Goal: Check status: Check status

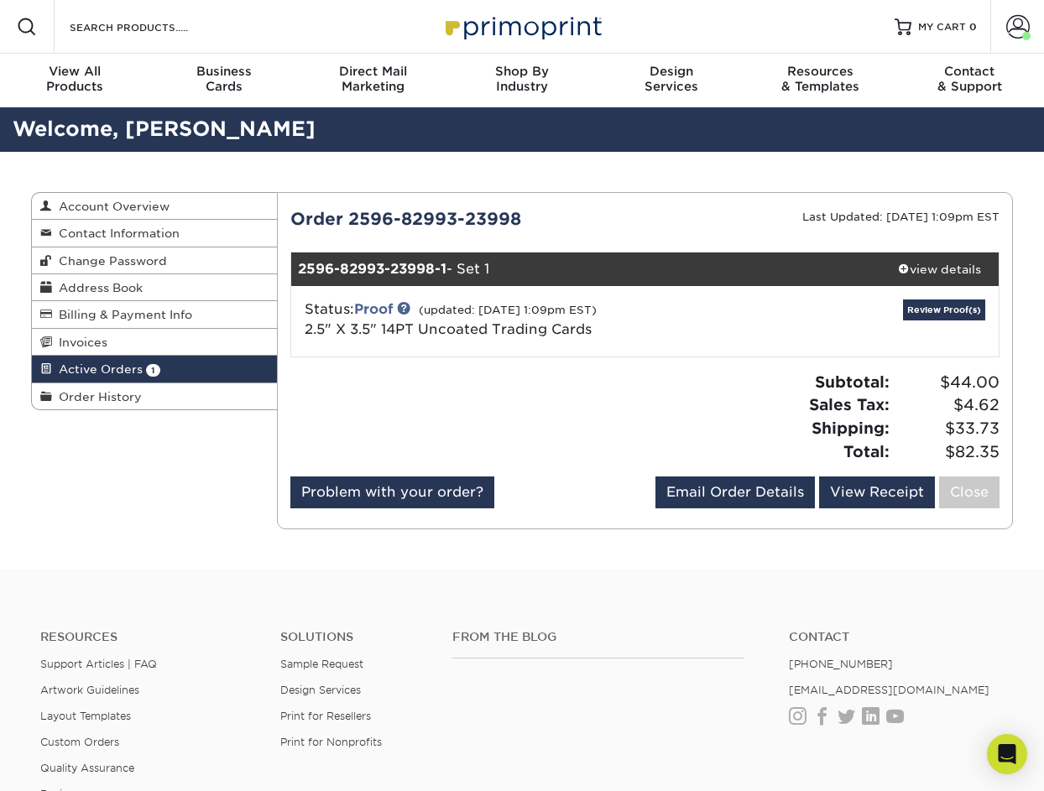
click at [953, 298] on div "Status: Proof (updated: [DATE] 1:09pm EST) 2.5" X 3.5" 14PT Uncoated Trading Ca…" at bounding box center [645, 321] width 733 height 70
click at [953, 310] on link "Review Proof(s)" at bounding box center [944, 309] width 82 height 21
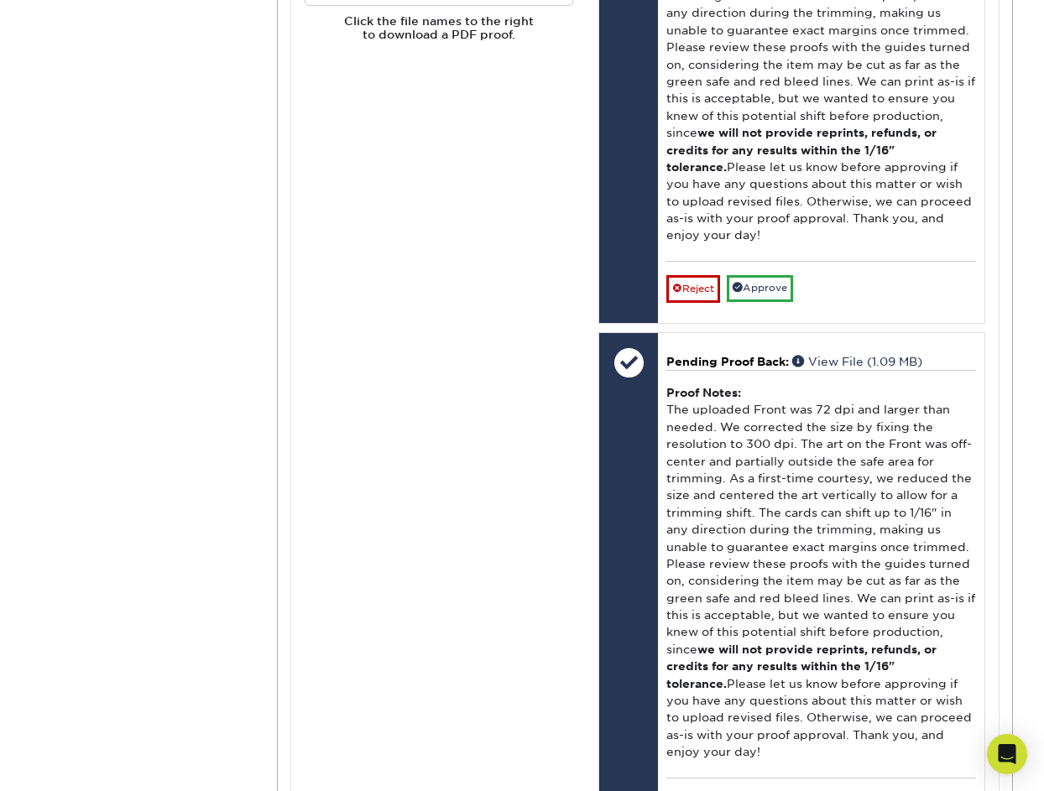
scroll to position [799, 0]
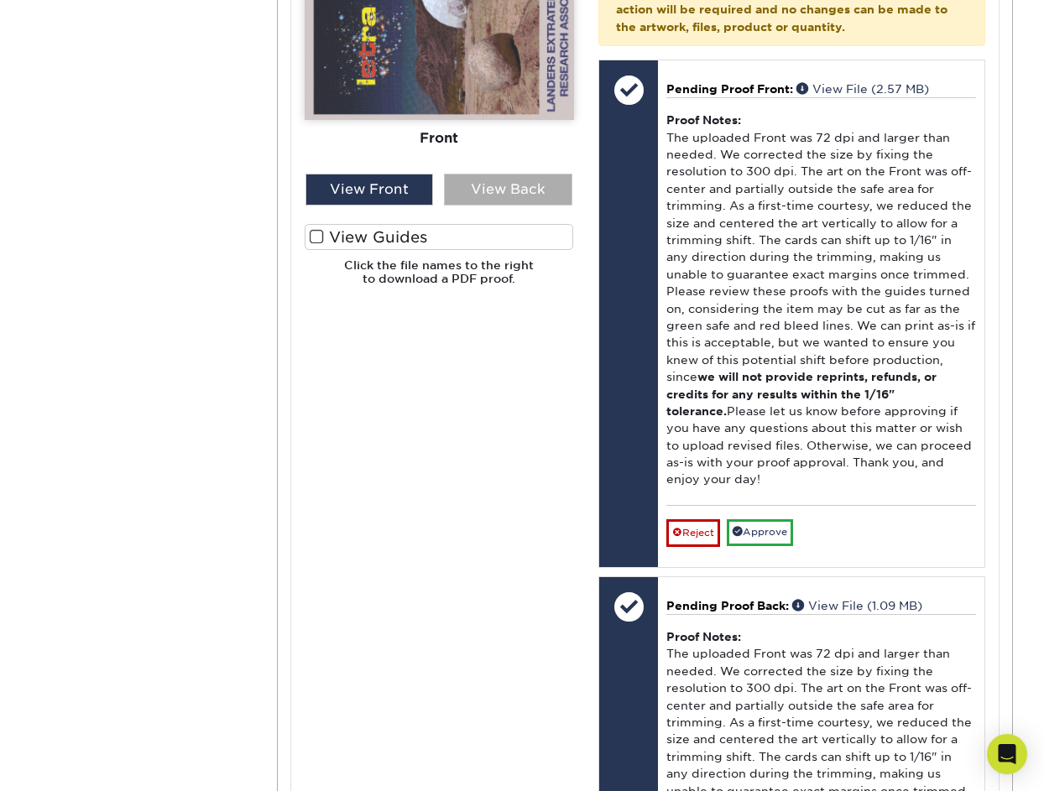
click at [489, 193] on div "View Back" at bounding box center [508, 190] width 128 height 32
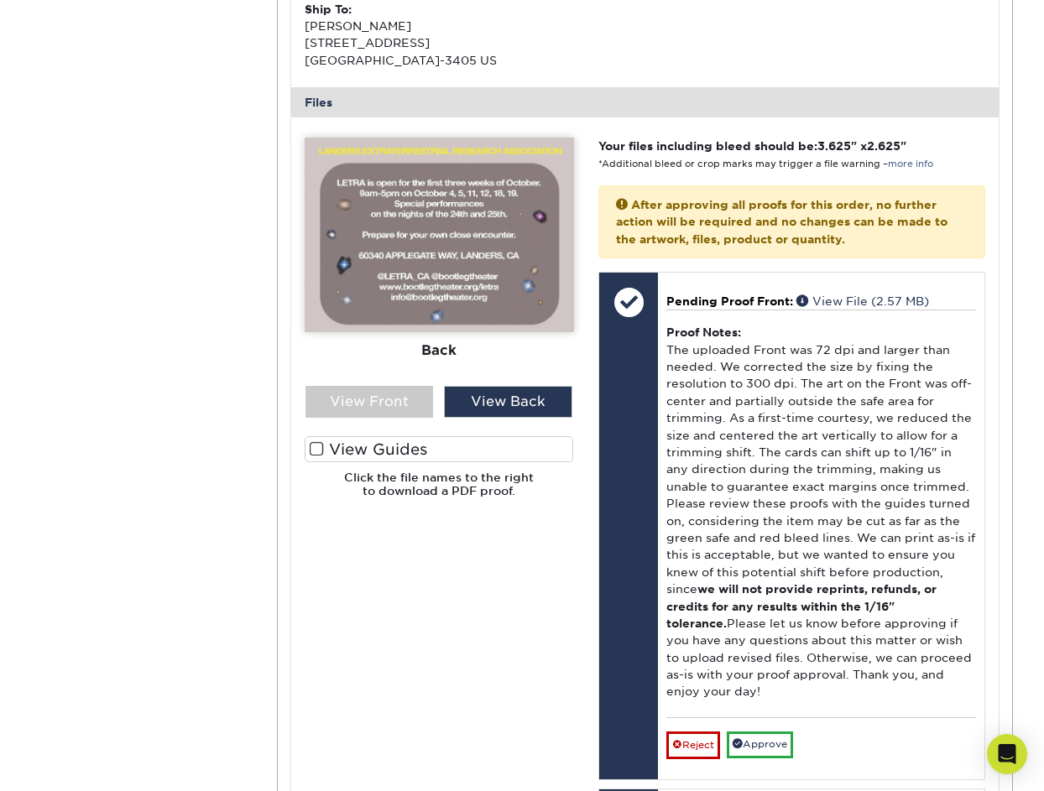
scroll to position [586, 0]
click at [370, 393] on div "View Front" at bounding box center [369, 403] width 128 height 32
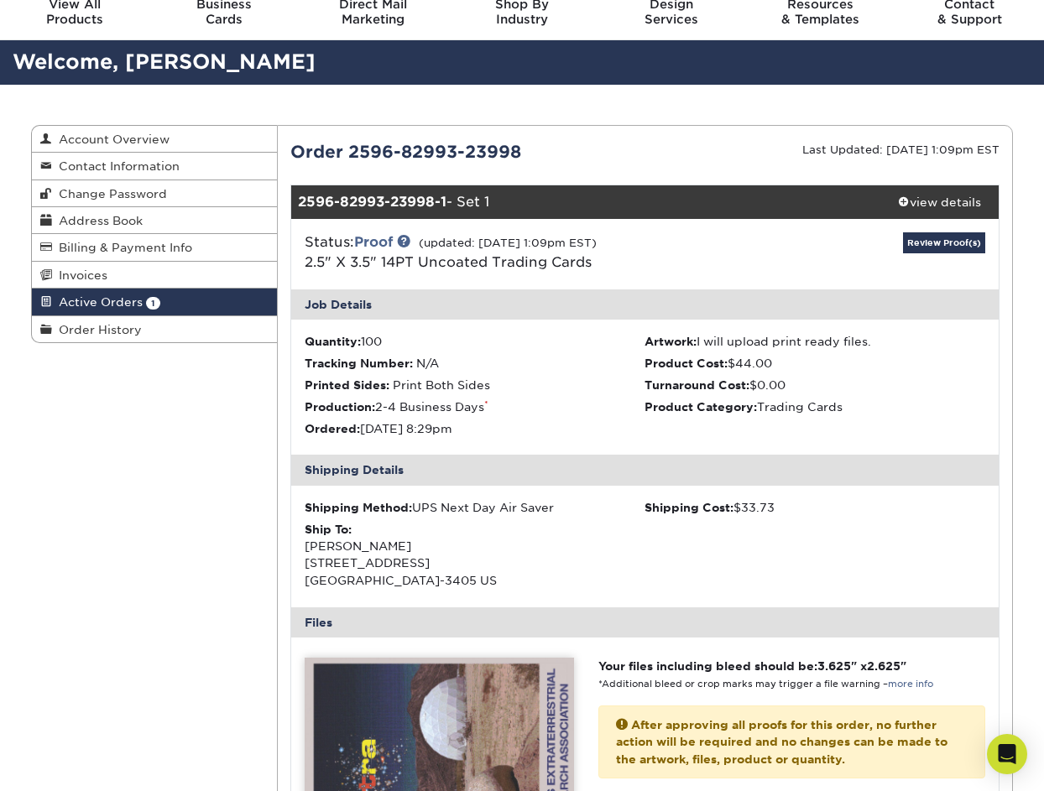
scroll to position [0, 0]
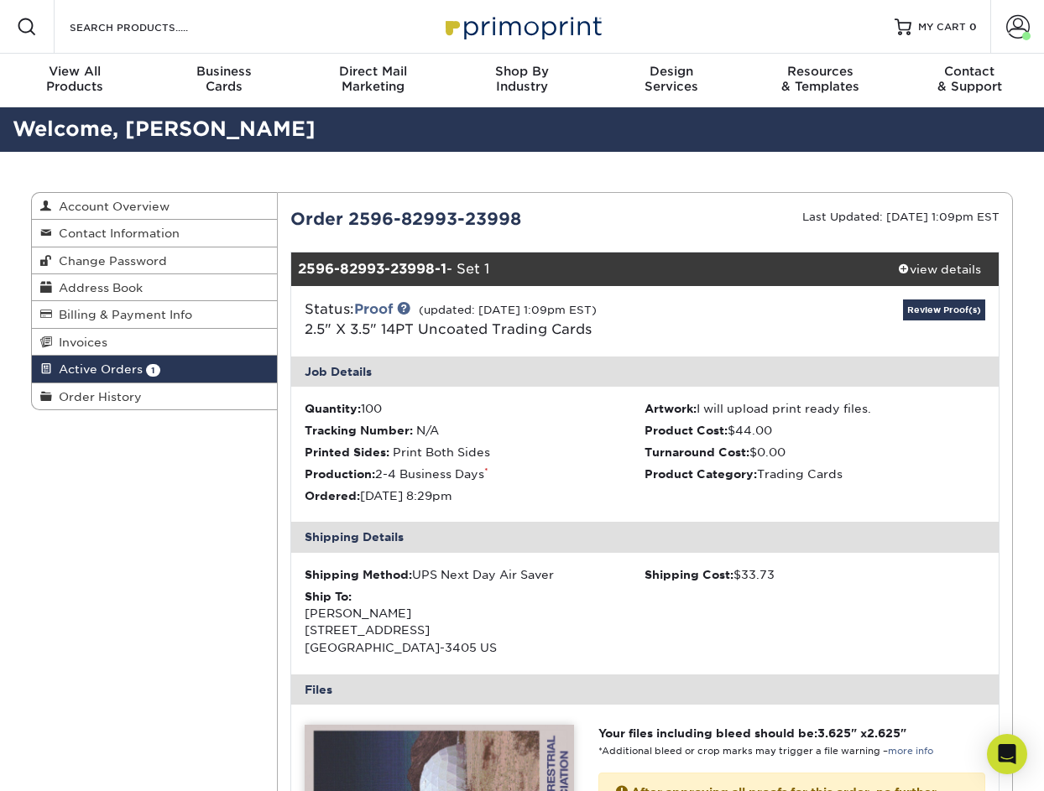
click at [917, 292] on div "Status: Proof (updated: [DATE] 1:09pm EST) 2.5" X 3.5" 14PT Uncoated Trading Ca…" at bounding box center [645, 321] width 733 height 70
click at [920, 305] on link "Review Proof(s)" at bounding box center [944, 309] width 82 height 21
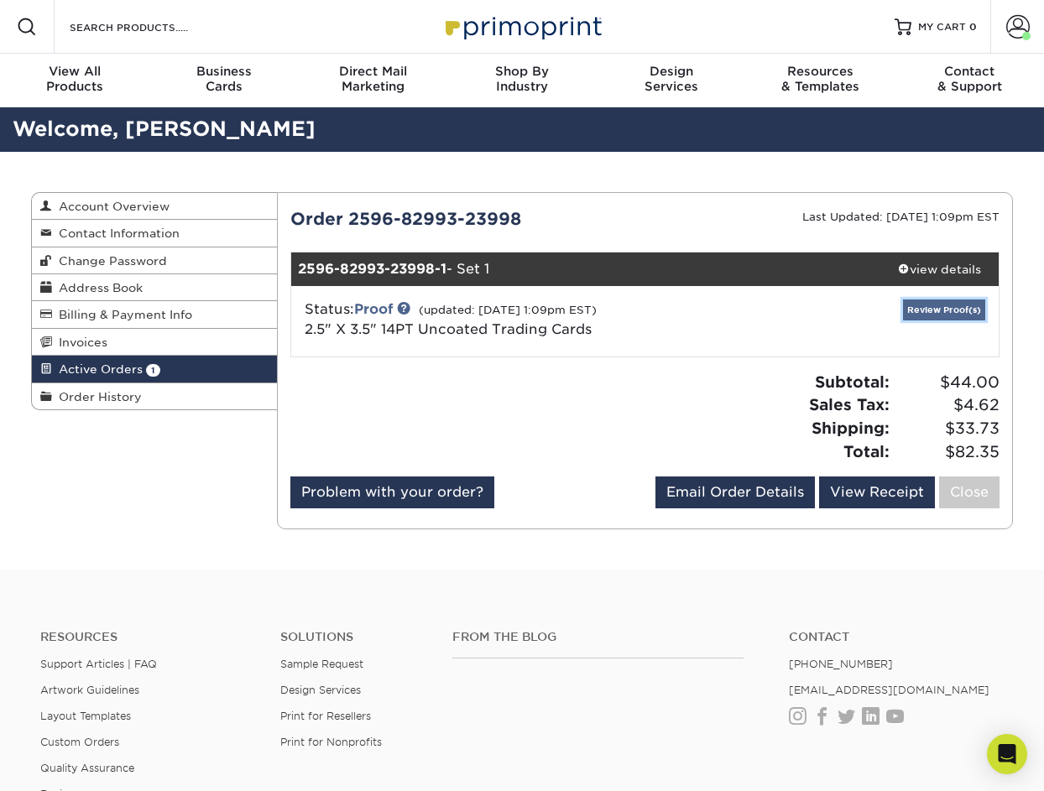
click at [920, 305] on link "Review Proof(s)" at bounding box center [944, 309] width 82 height 21
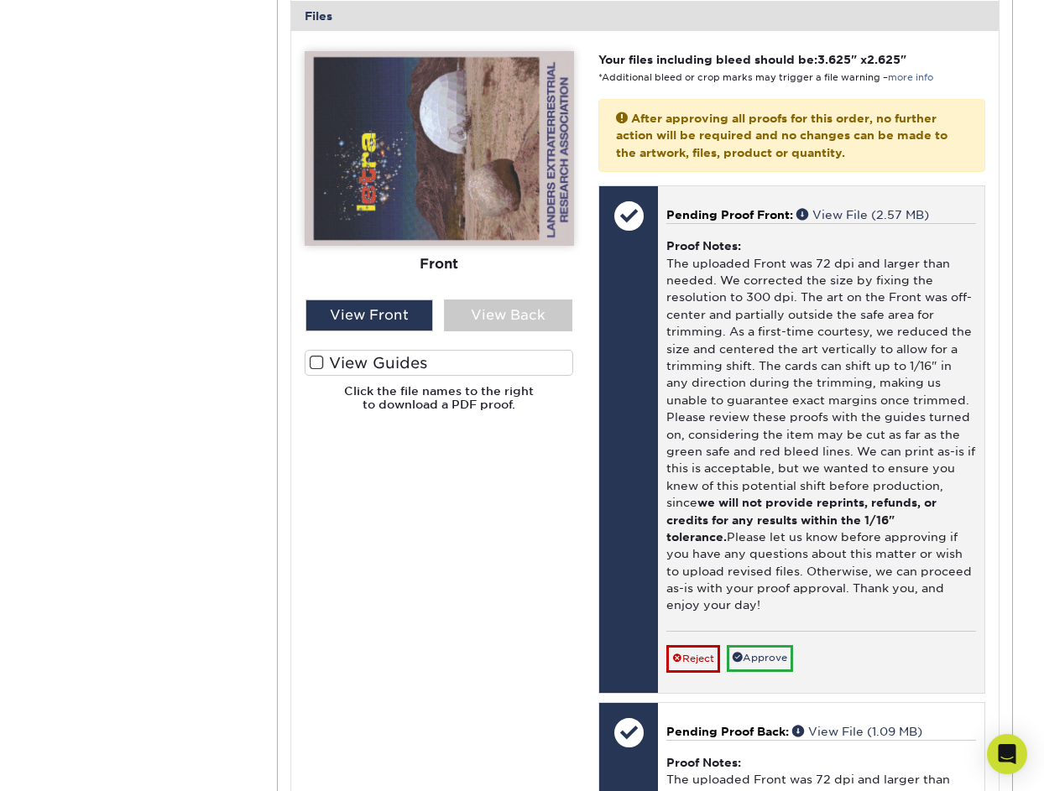
scroll to position [667, 0]
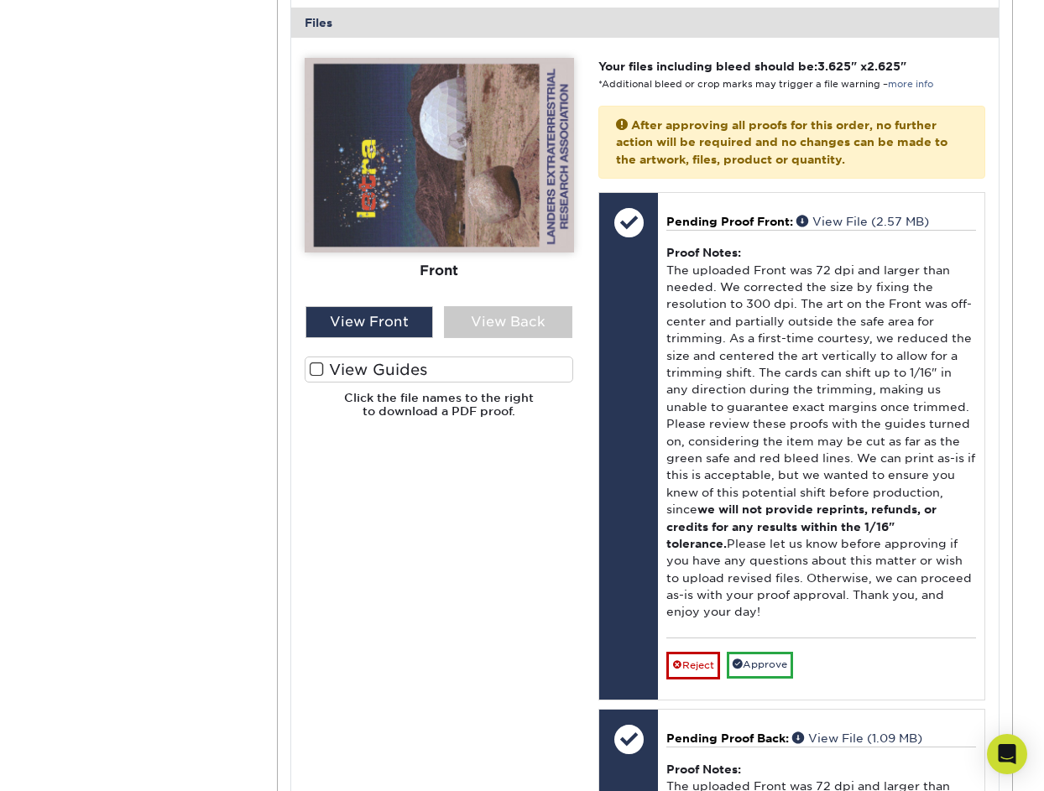
click at [312, 372] on span at bounding box center [317, 370] width 14 height 16
click at [0, 0] on input "View Guides" at bounding box center [0, 0] width 0 height 0
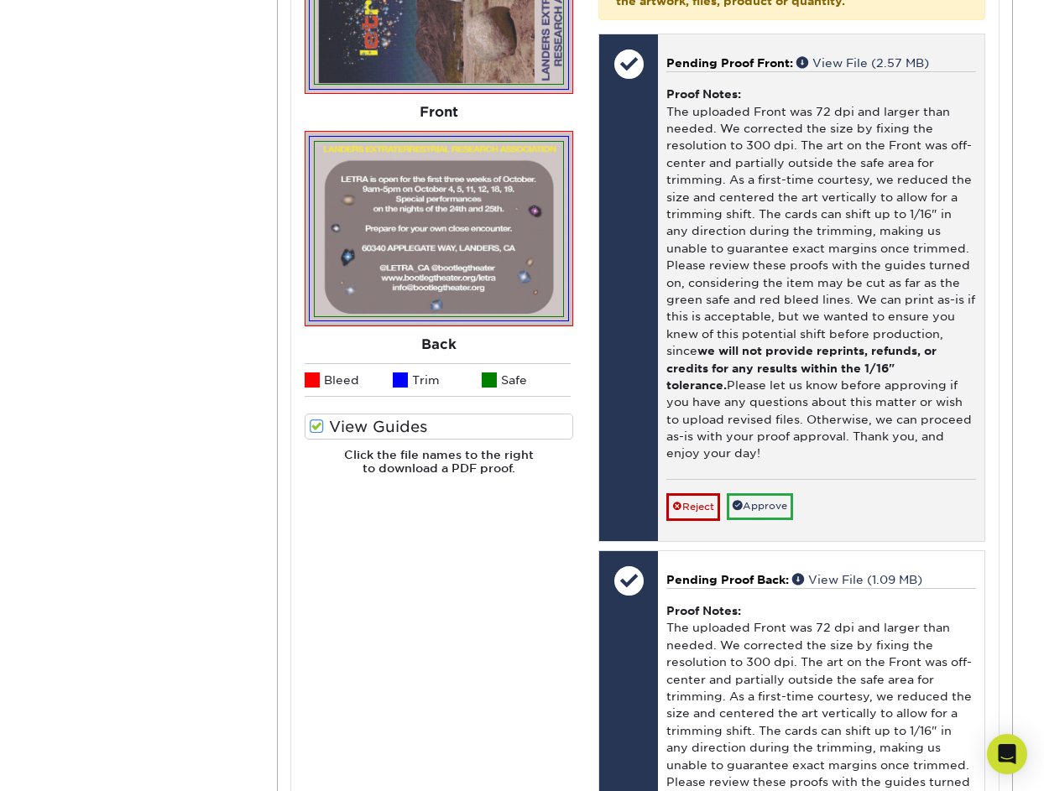
scroll to position [827, 0]
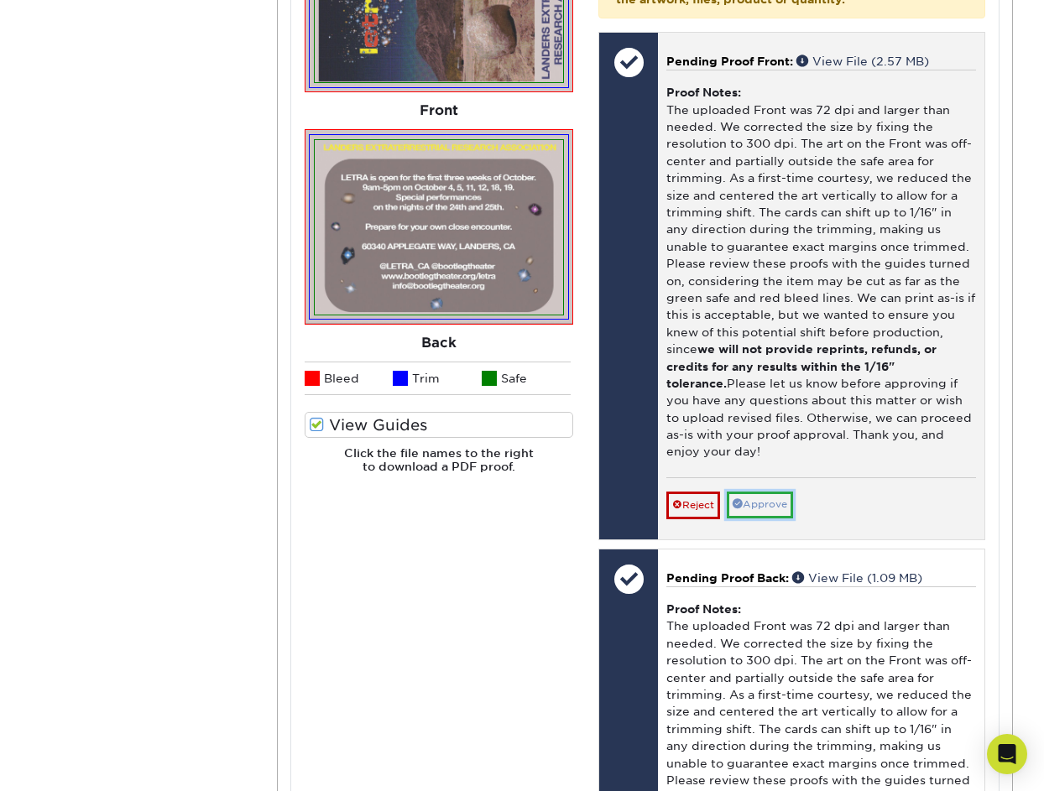
click at [754, 502] on link "Approve" at bounding box center [759, 505] width 66 height 26
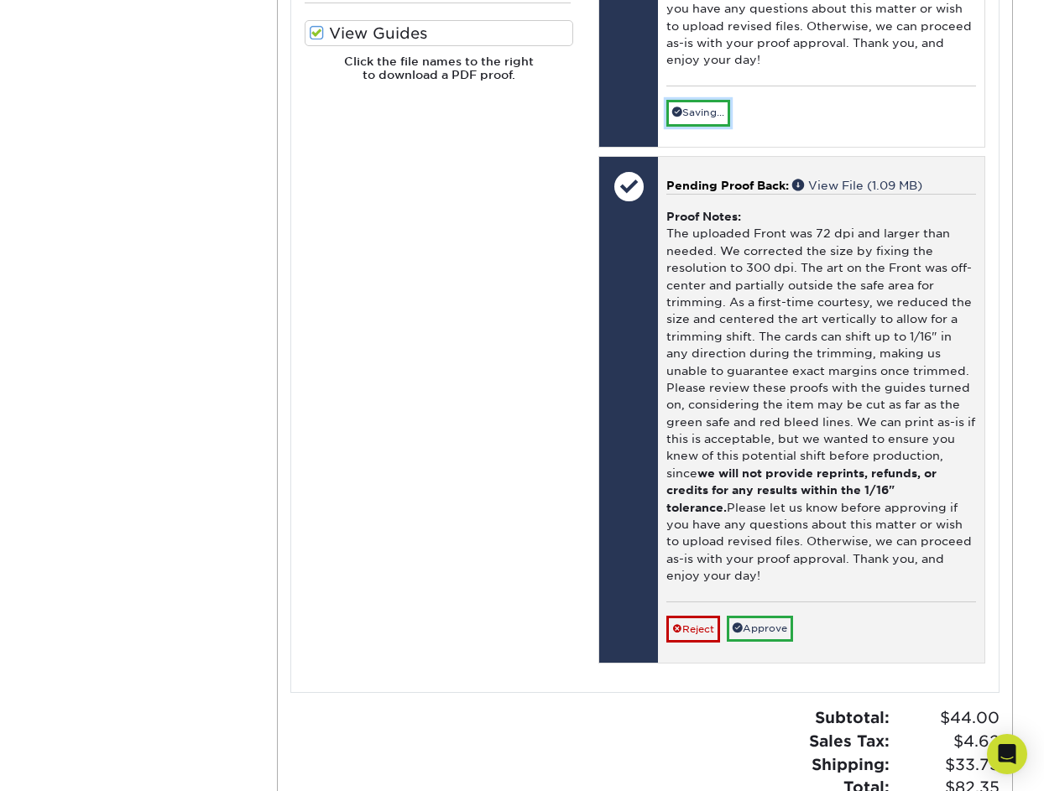
scroll to position [1224, 0]
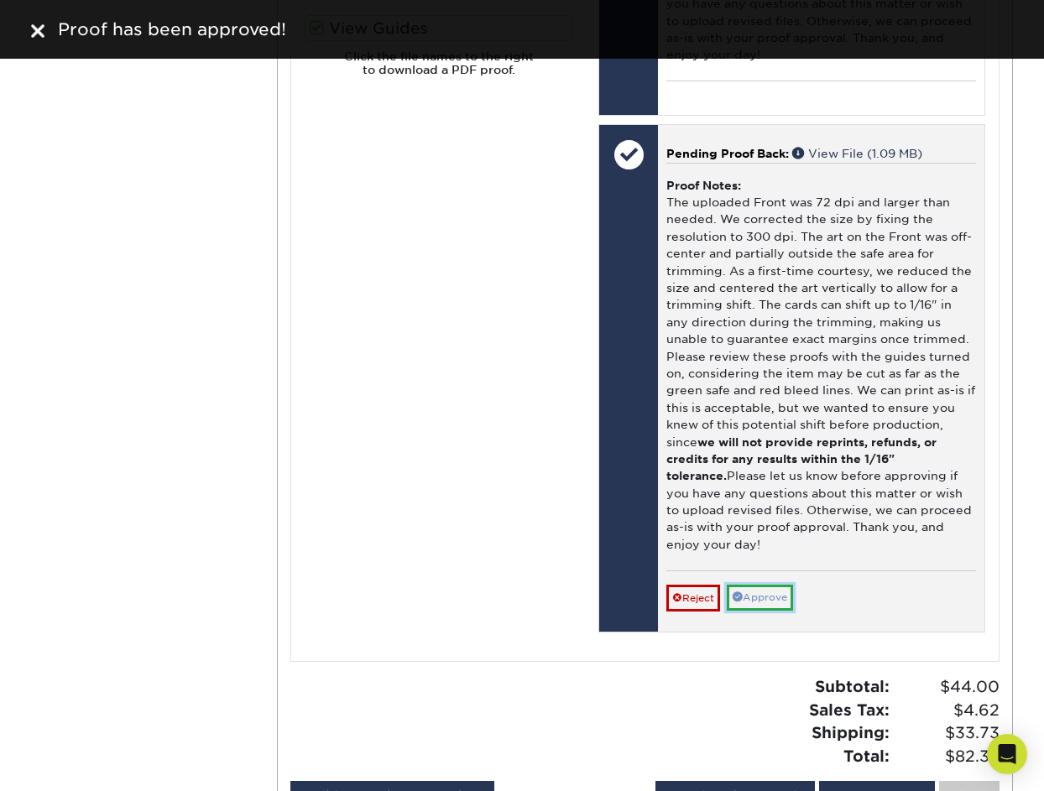
click at [768, 601] on link "Approve" at bounding box center [759, 598] width 66 height 26
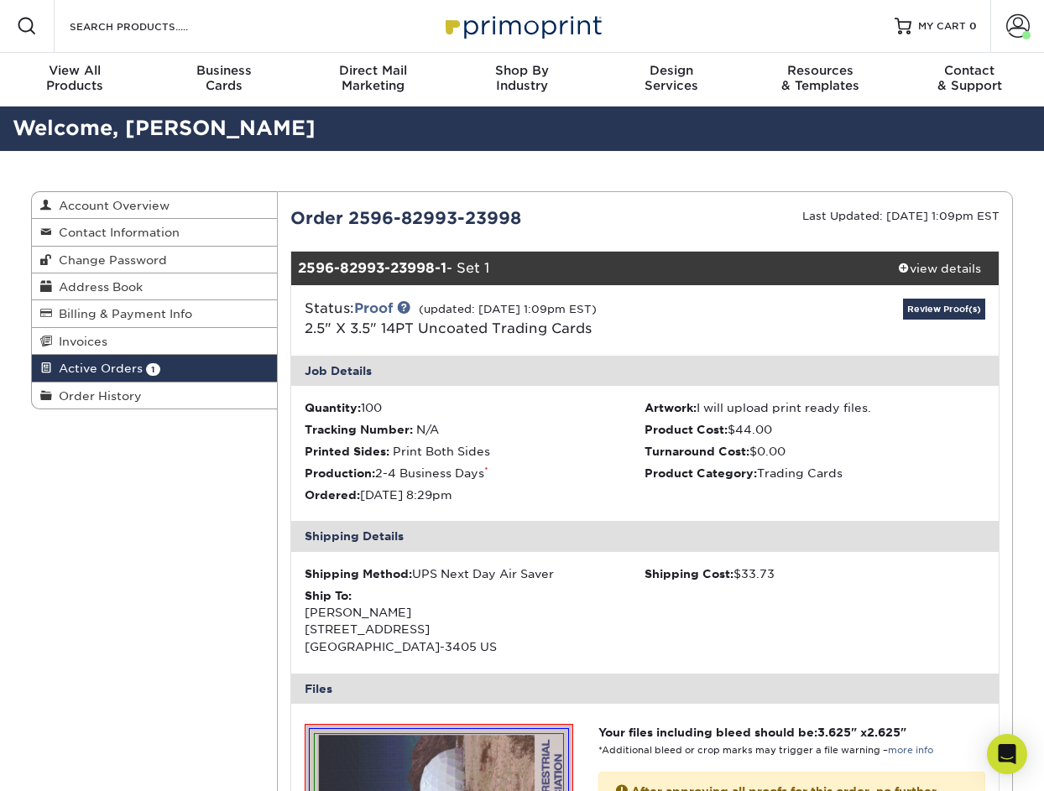
scroll to position [0, 0]
